Goal: Communication & Community: Share content

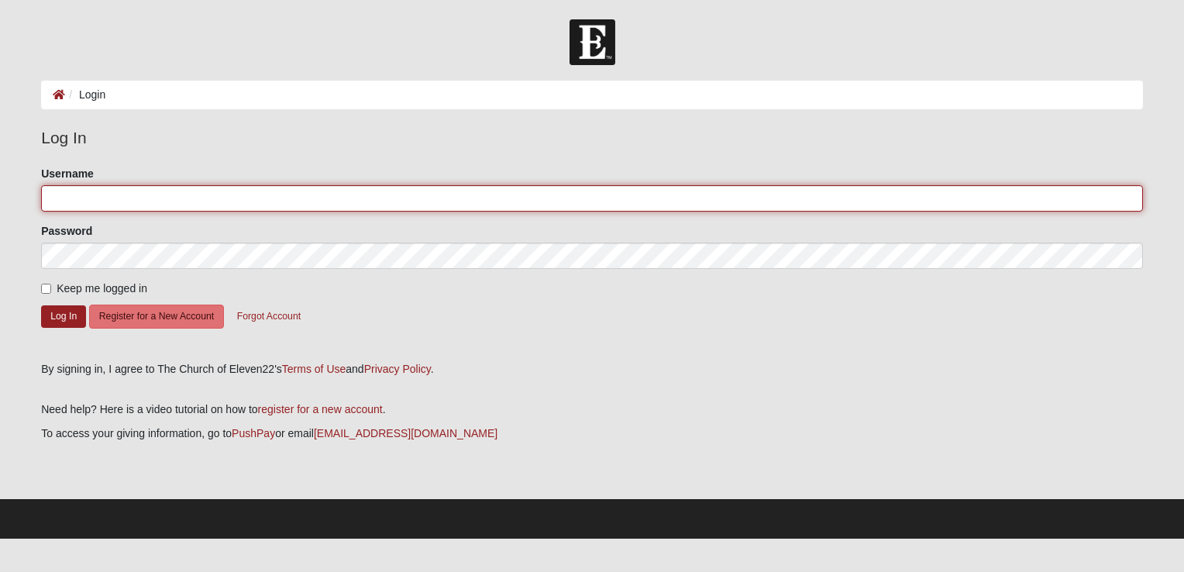
click at [178, 204] on input "Username" at bounding box center [592, 198] width 1102 height 26
type input "[EMAIL_ADDRESS][DOMAIN_NAME]"
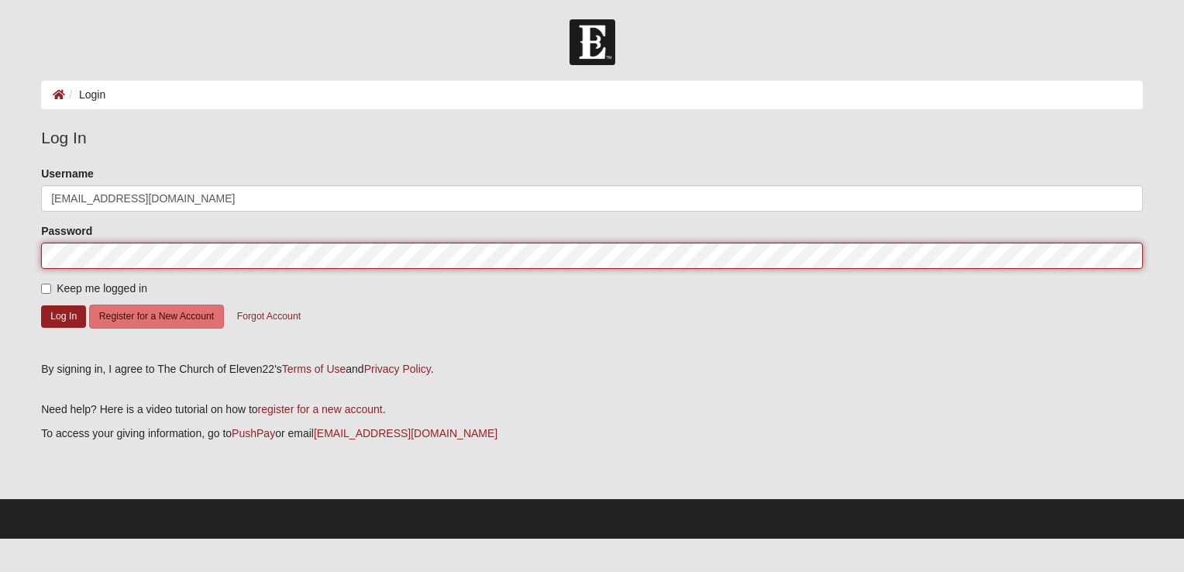
click at [41, 305] on button "Log In" at bounding box center [63, 316] width 45 height 22
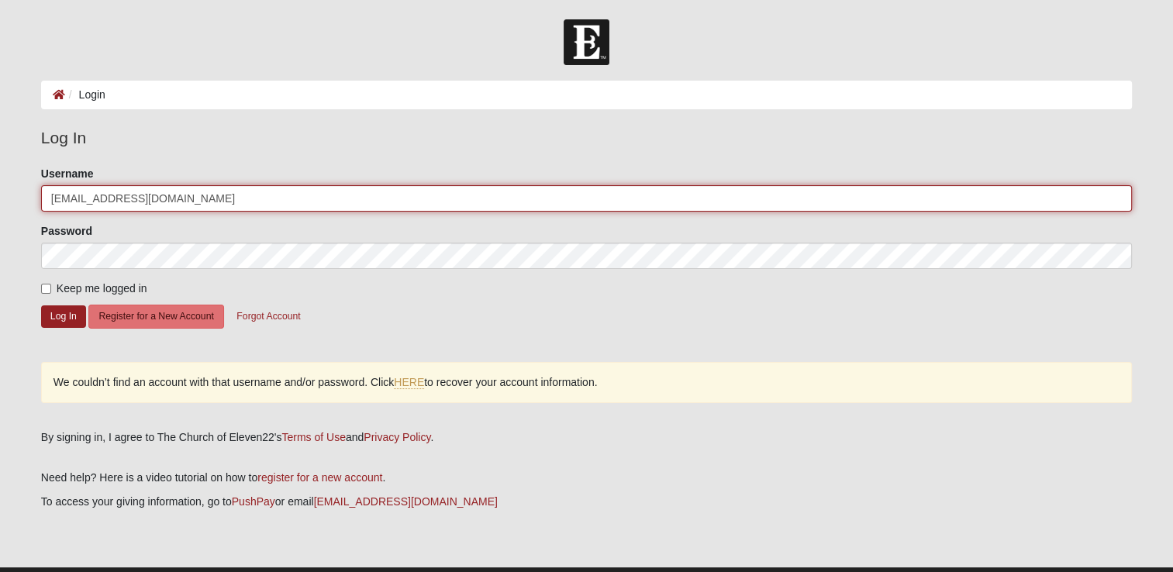
click at [197, 200] on input "[EMAIL_ADDRESS][DOMAIN_NAME]" at bounding box center [586, 198] width 1090 height 26
click at [211, 203] on input "[EMAIL_ADDRESS][DOMAIN_NAME]" at bounding box center [586, 198] width 1090 height 26
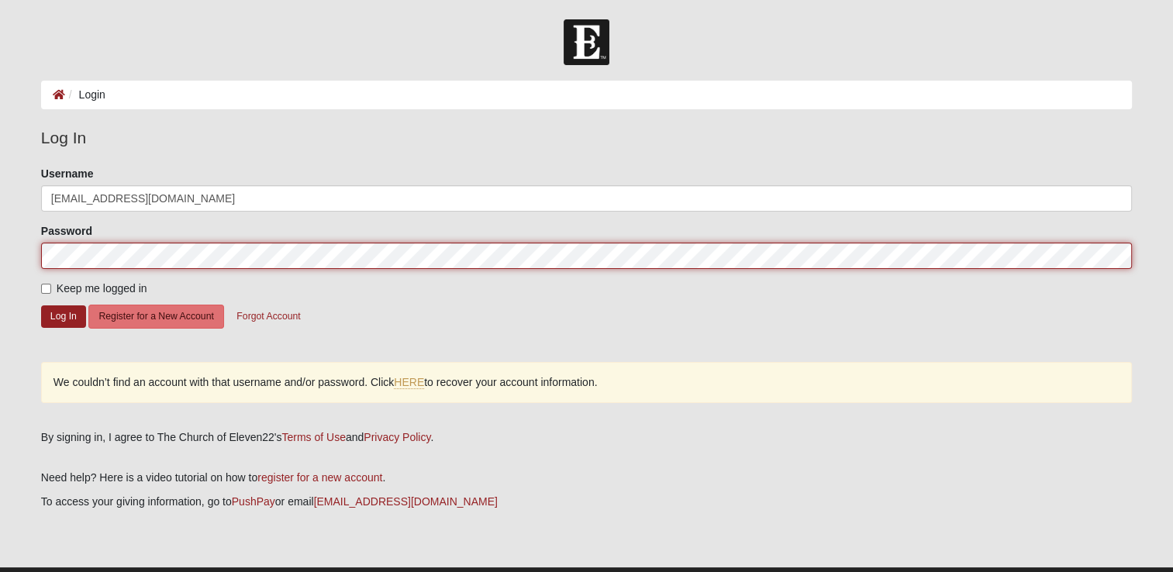
click at [41, 305] on button "Log In" at bounding box center [63, 316] width 45 height 22
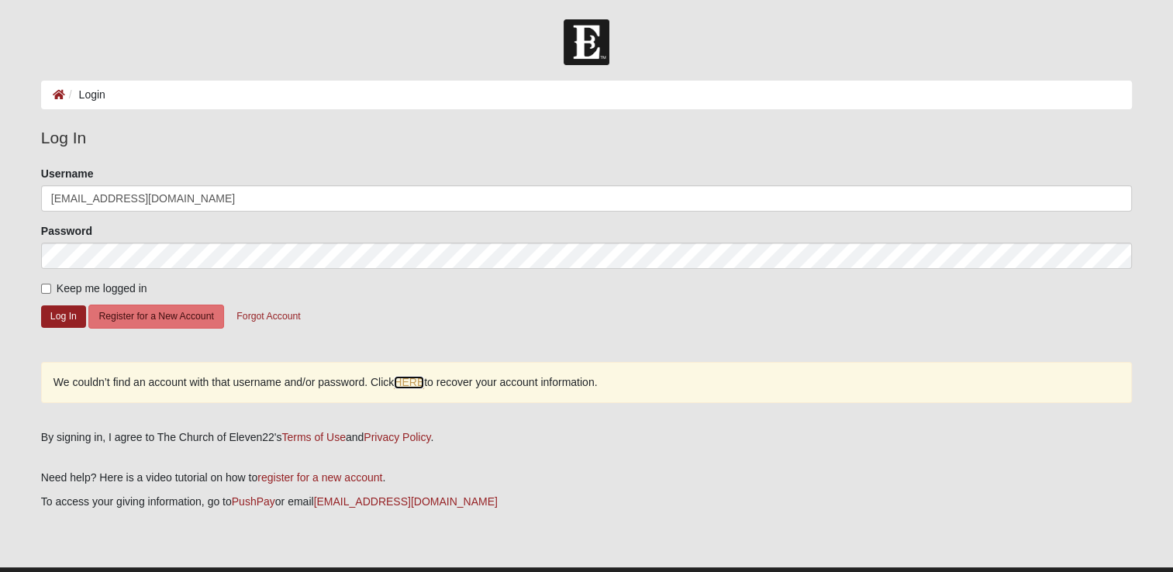
click at [409, 383] on link "HERE" at bounding box center [409, 382] width 30 height 13
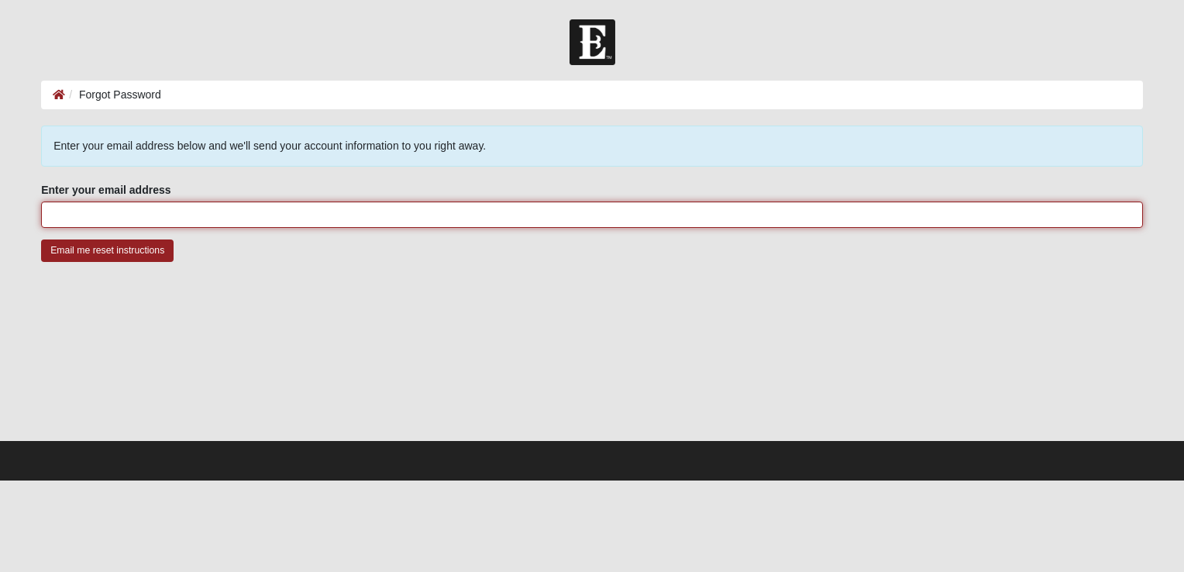
click at [239, 219] on input "Enter your email address" at bounding box center [592, 214] width 1102 height 26
type input "[EMAIL_ADDRESS][DOMAIN_NAME]"
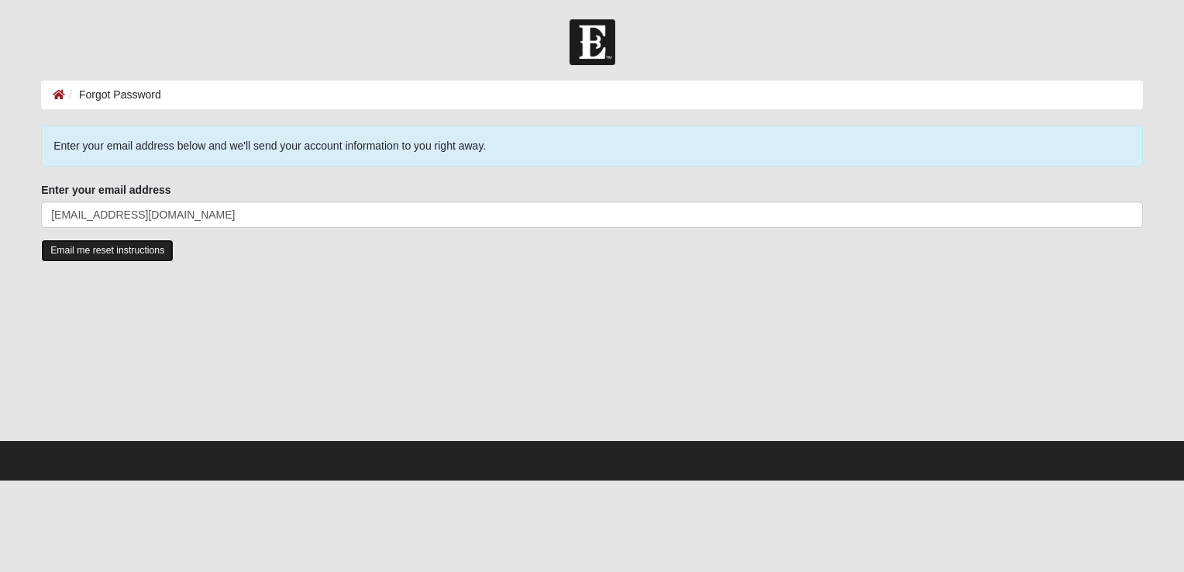
click at [100, 253] on input "Email me reset instructions" at bounding box center [107, 250] width 133 height 22
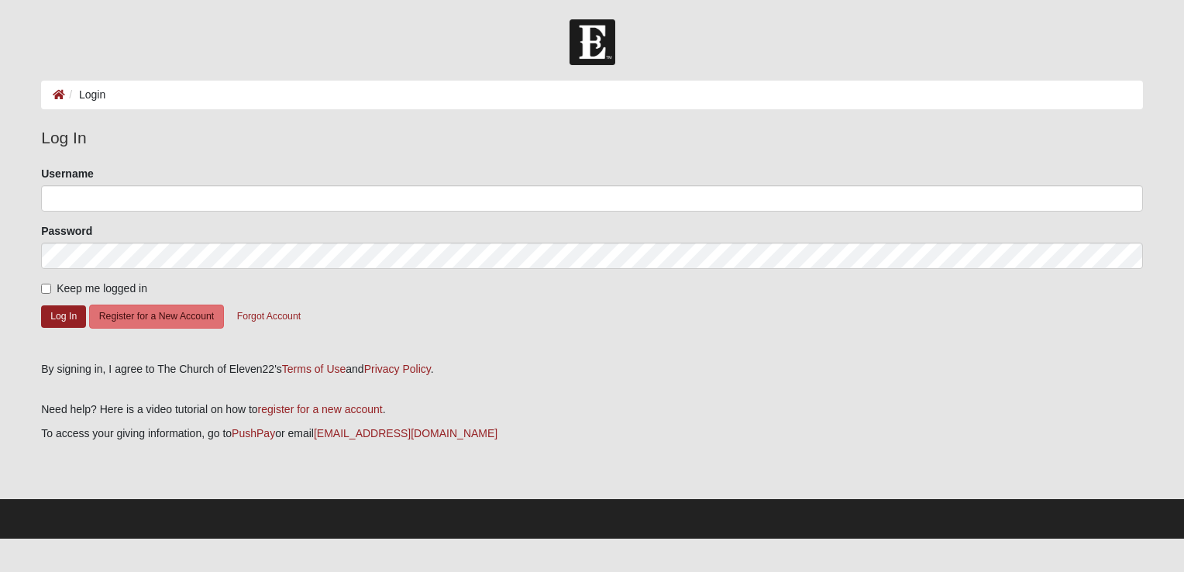
click at [136, 98] on ol "Login" at bounding box center [592, 95] width 1102 height 29
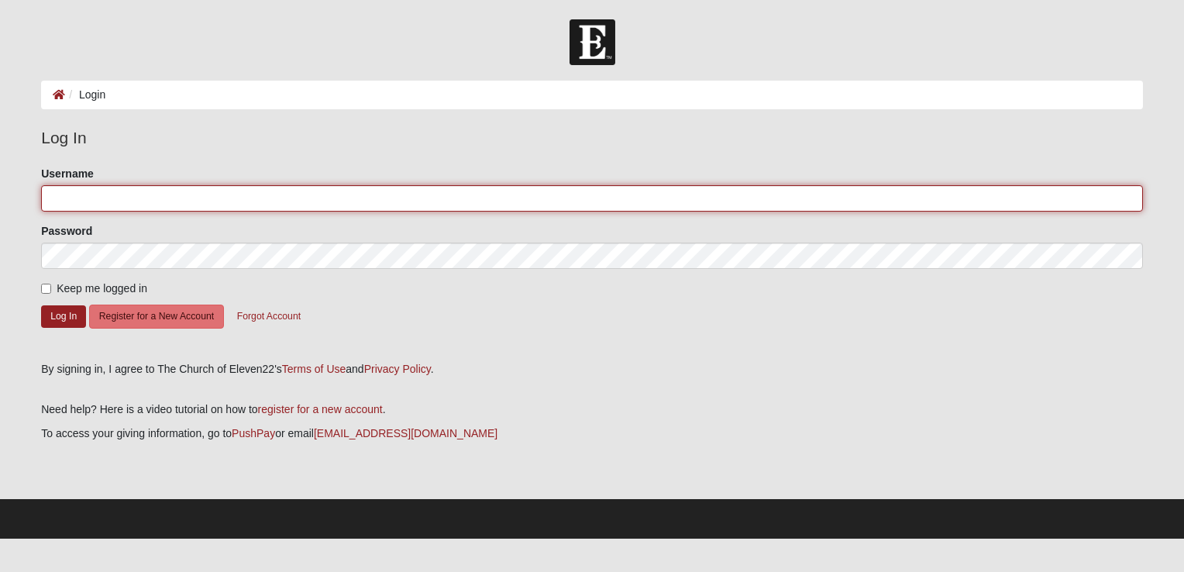
click at [147, 199] on input "Username" at bounding box center [592, 198] width 1102 height 26
click at [150, 203] on input "Username" at bounding box center [592, 198] width 1102 height 26
type input "drummerboy828"
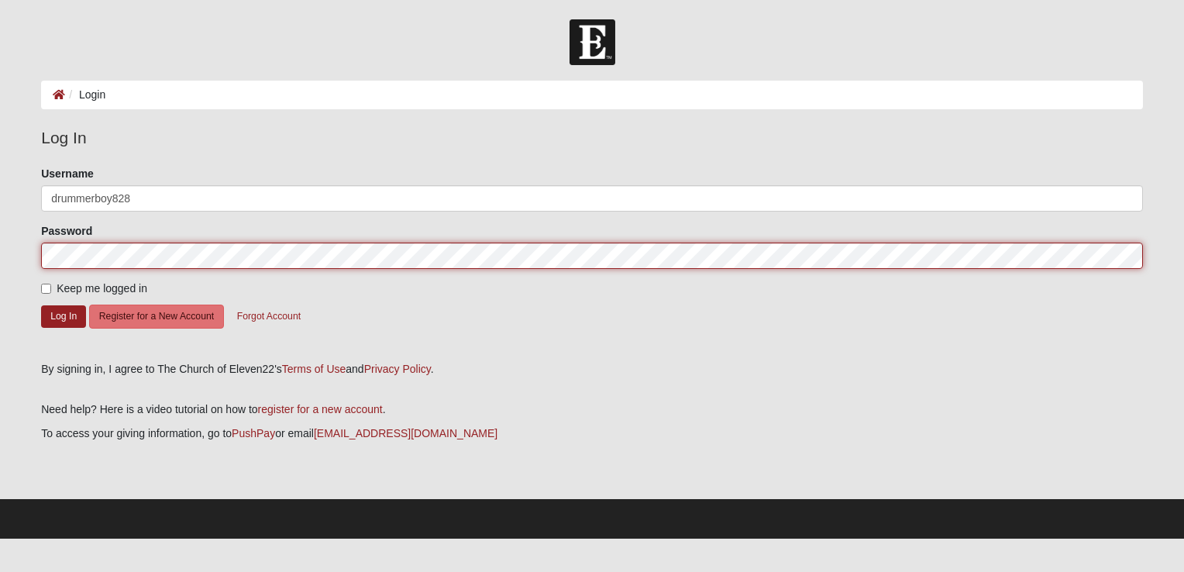
click at [41, 305] on button "Log In" at bounding box center [63, 316] width 45 height 22
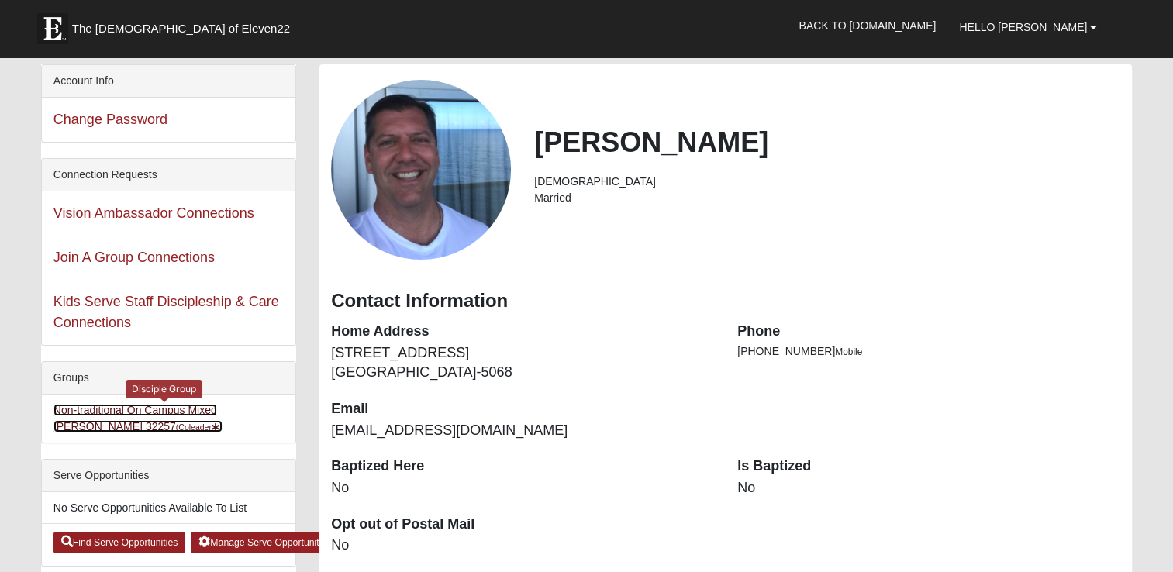
click at [170, 409] on link "Non-traditional On Campus Mixed [PERSON_NAME] 32257 (Coleader )" at bounding box center [138, 418] width 170 height 29
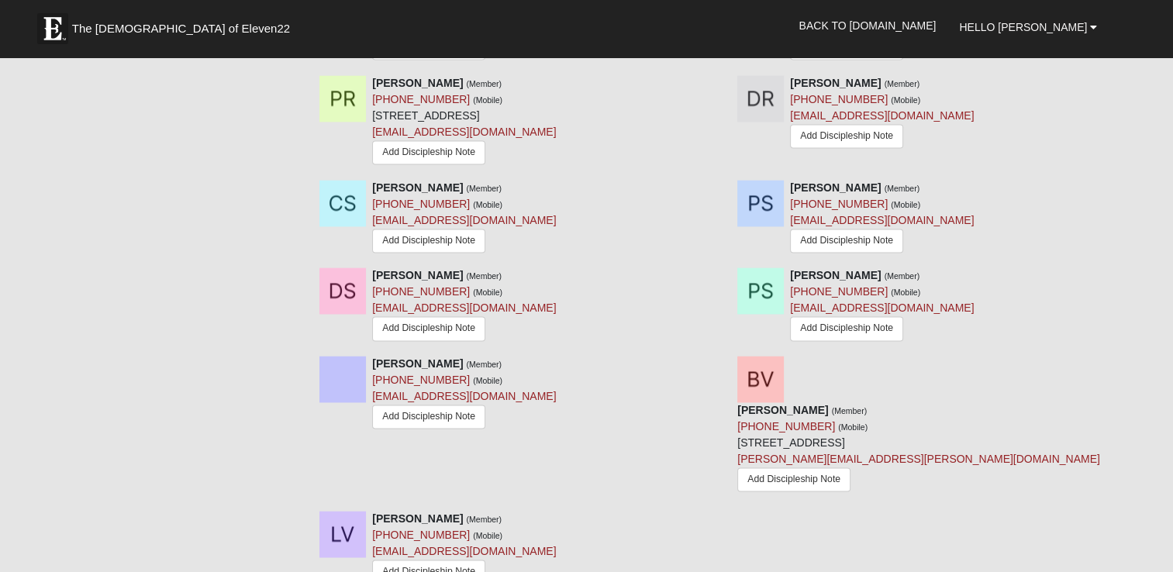
scroll to position [2402, 0]
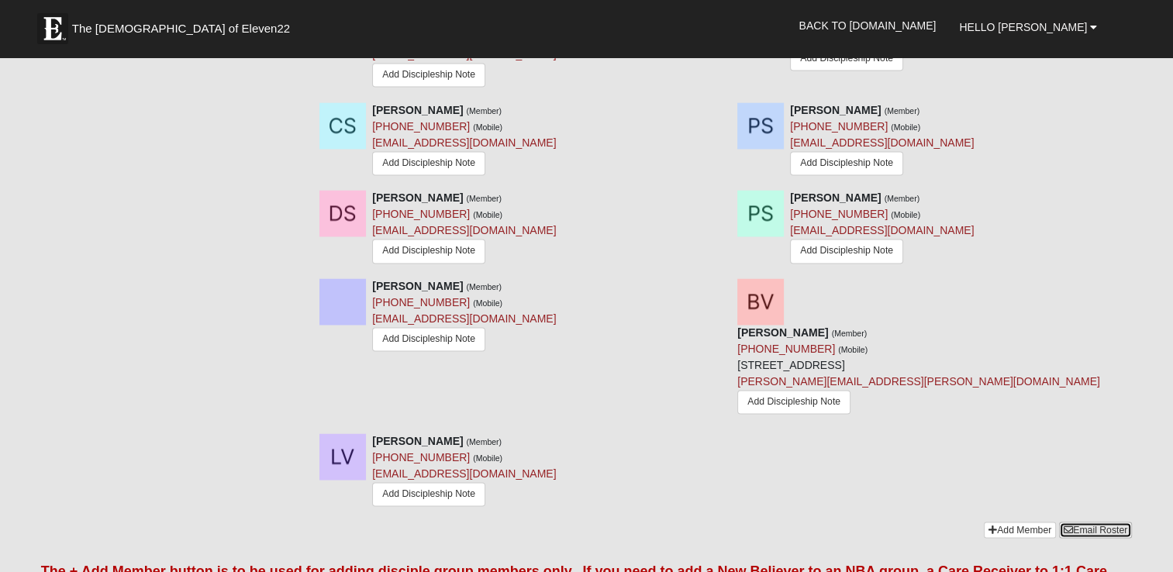
click at [1093, 522] on link "Email Roster" at bounding box center [1095, 530] width 73 height 16
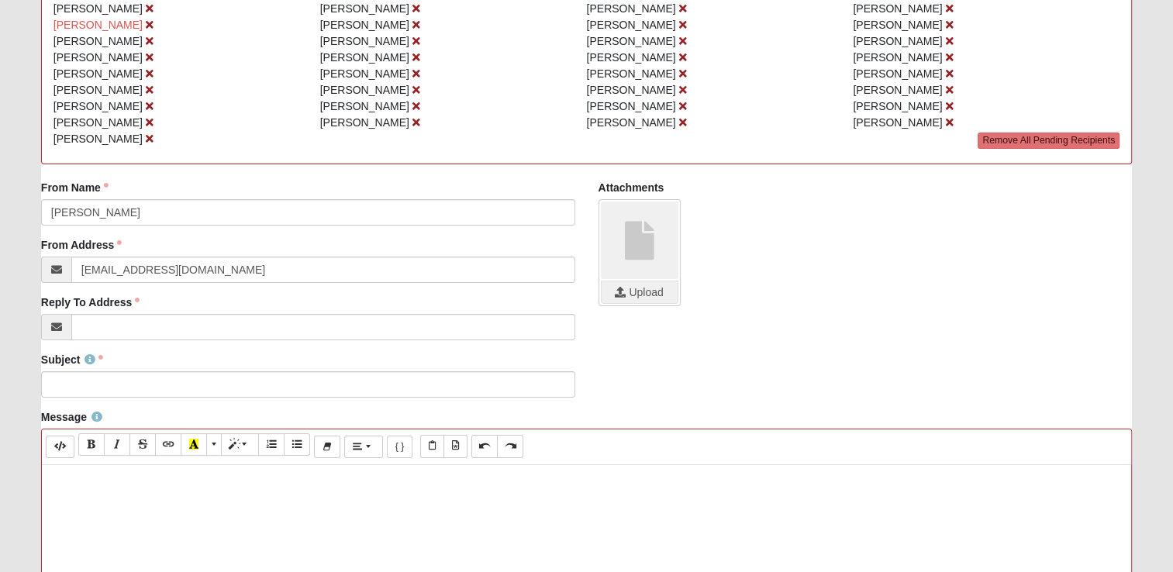
scroll to position [310, 0]
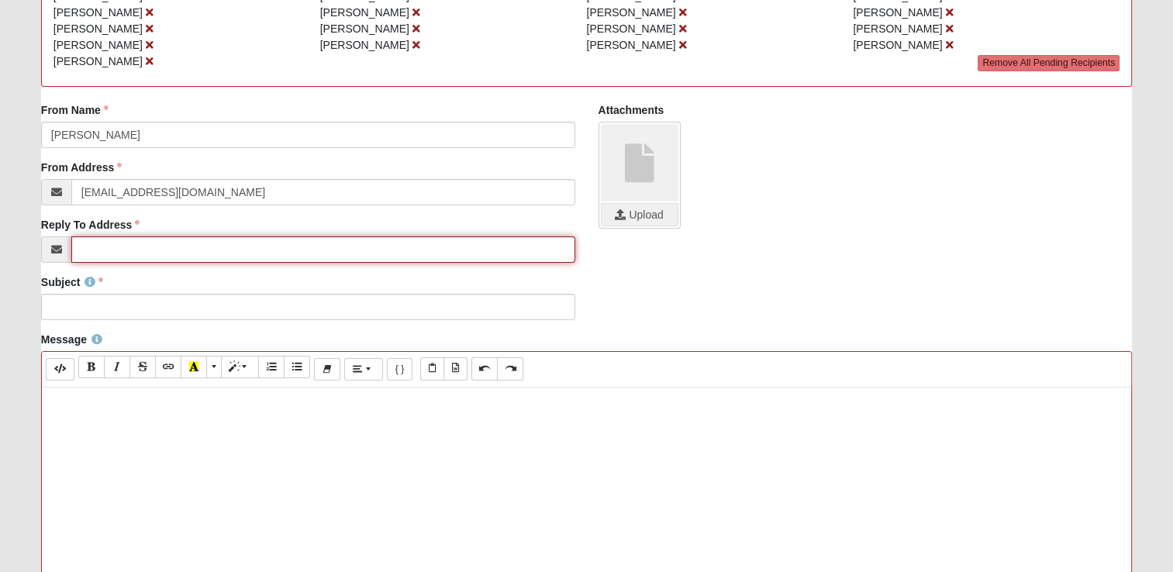
click at [112, 250] on input "Reply To Address" at bounding box center [323, 249] width 504 height 26
type input "[EMAIL_ADDRESS][DOMAIN_NAME]"
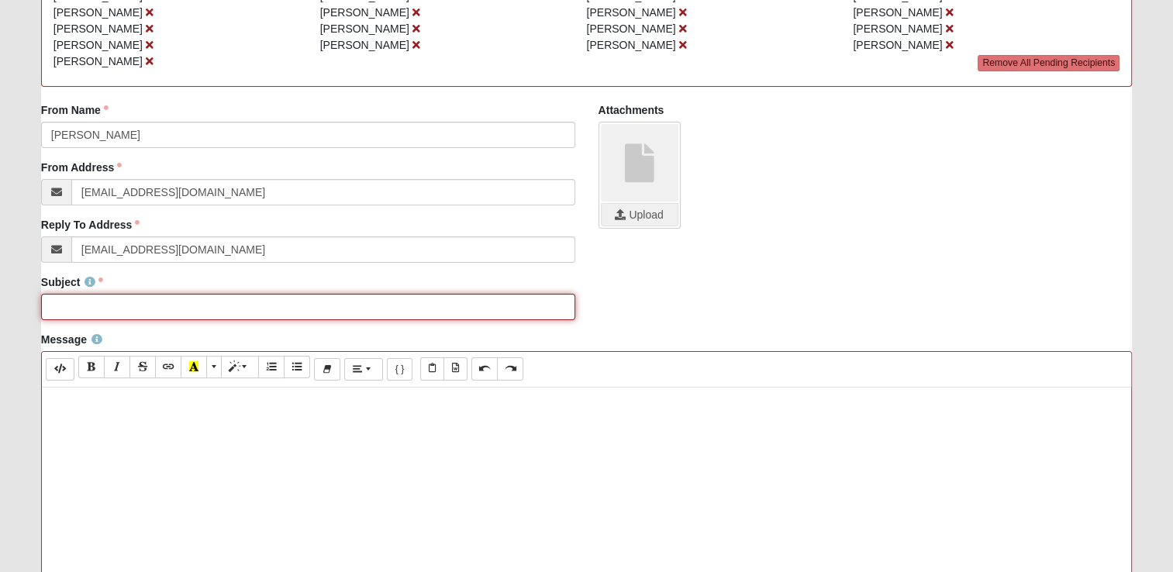
click at [199, 303] on input "Subject" at bounding box center [308, 307] width 534 height 26
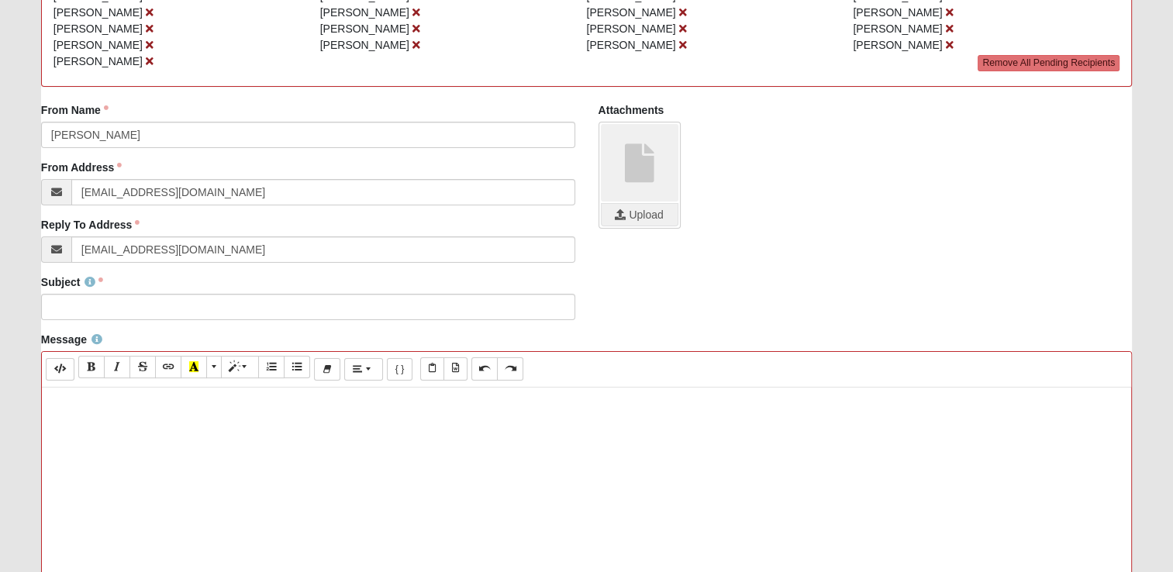
click at [22, 429] on form "Hello Philip My Account Log Out Communication Communication Error" at bounding box center [586, 373] width 1173 height 1329
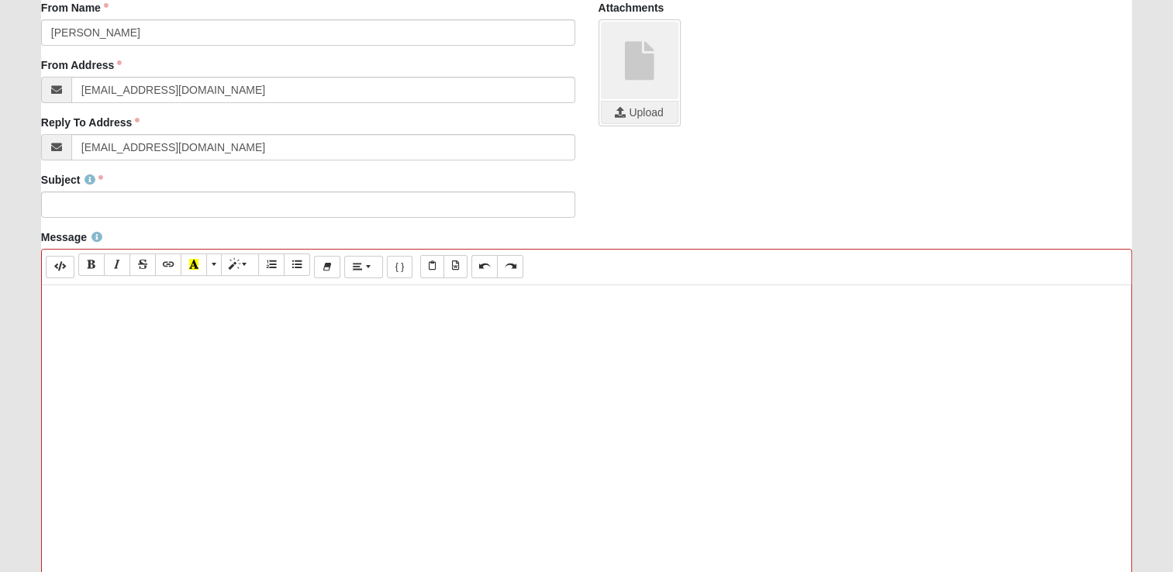
scroll to position [387, 0]
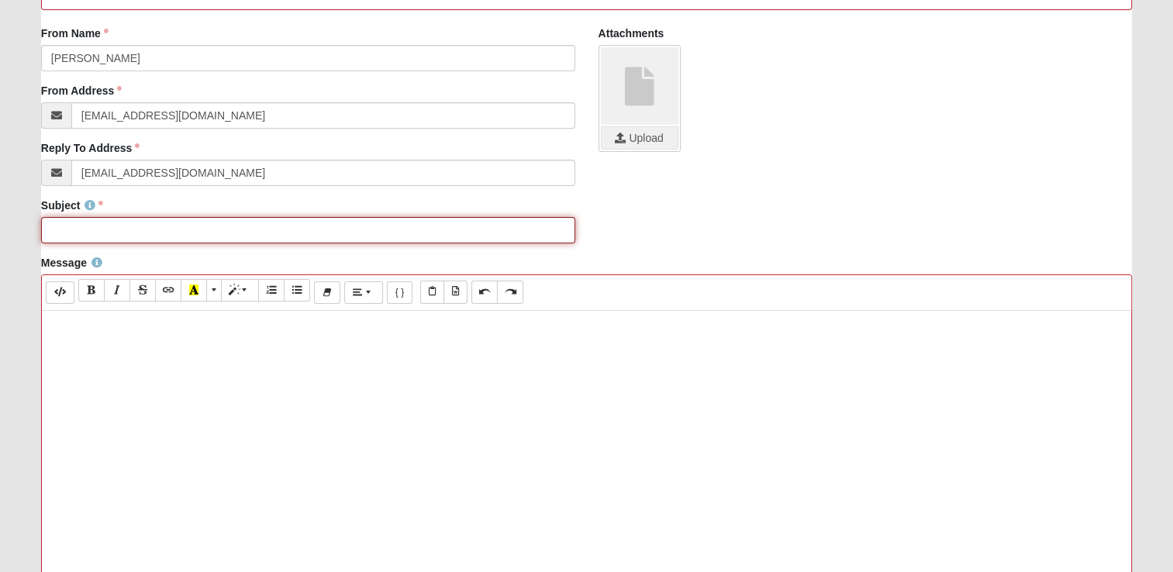
click at [165, 221] on input "Subject" at bounding box center [308, 230] width 534 height 26
type input "Birthday Dinner"
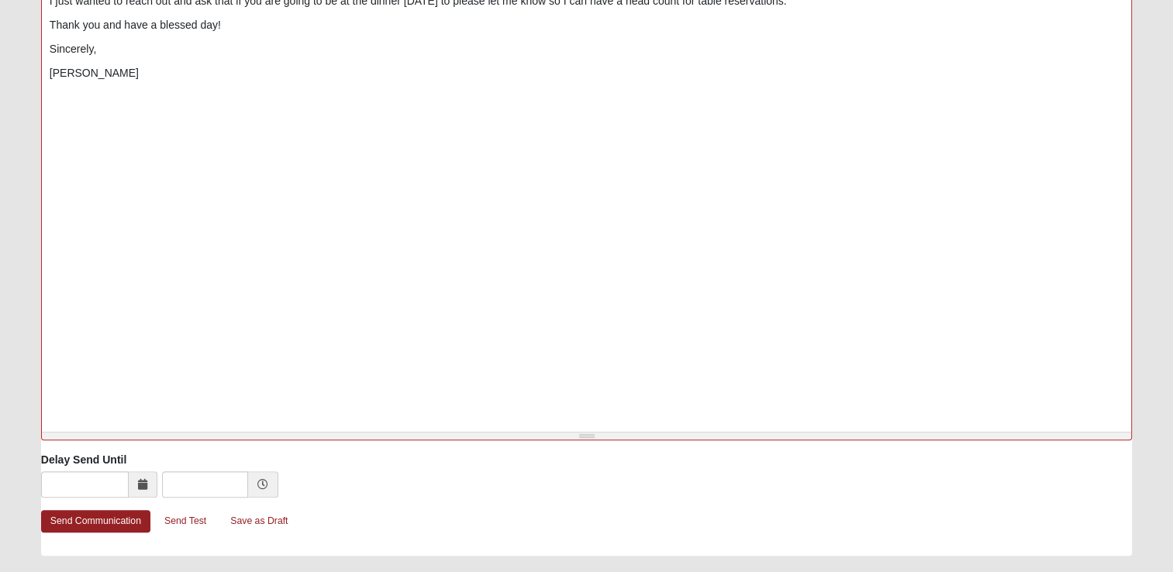
scroll to position [774, 0]
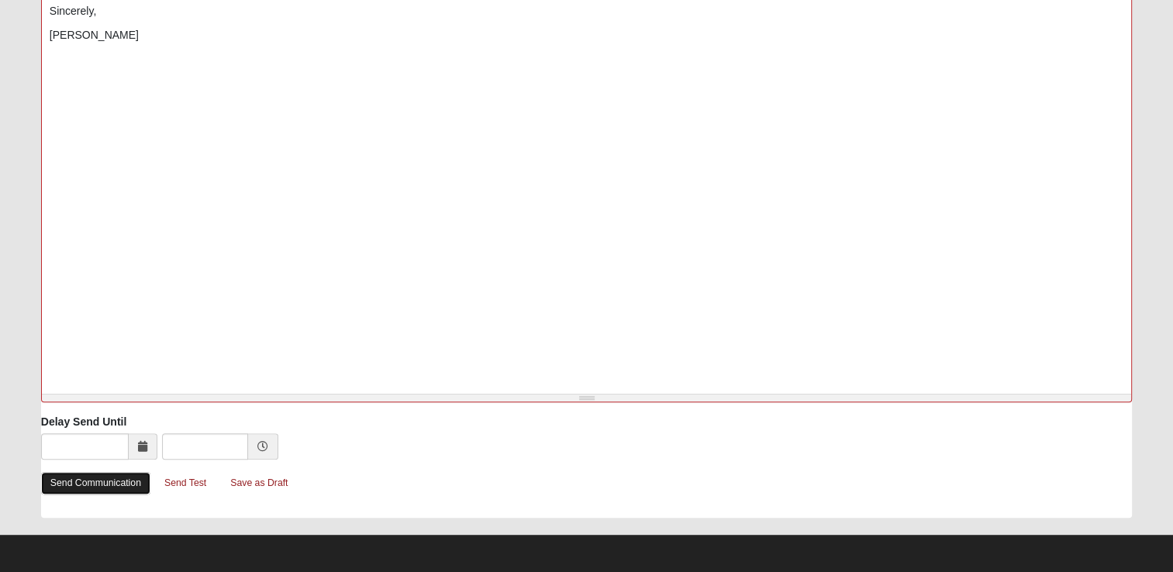
click at [99, 485] on link "Send Communication" at bounding box center [95, 483] width 109 height 22
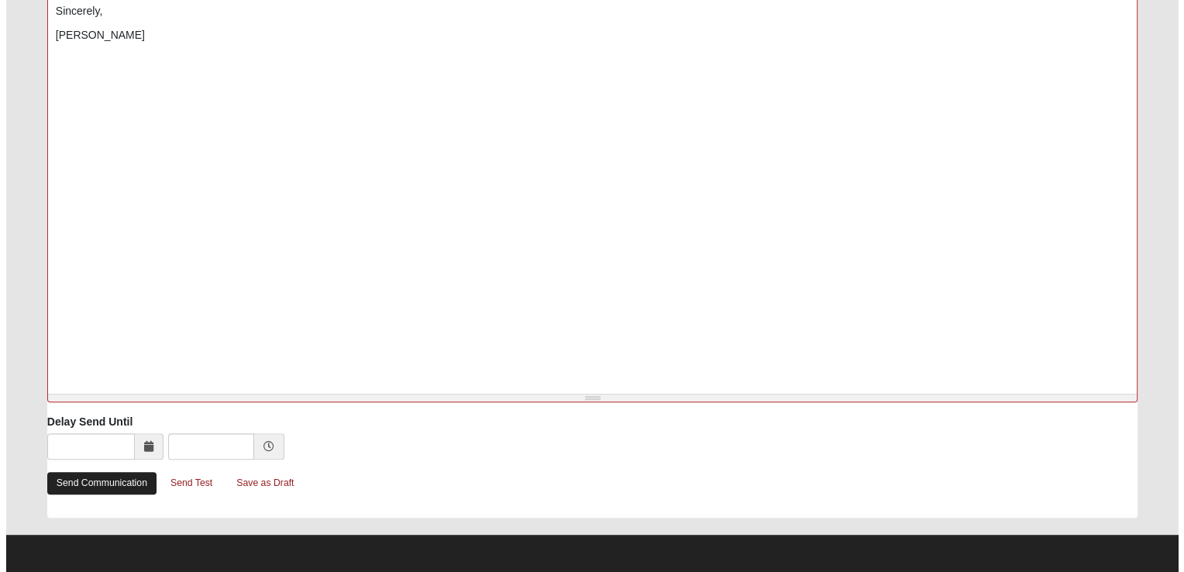
scroll to position [0, 0]
